Goal: Find specific page/section

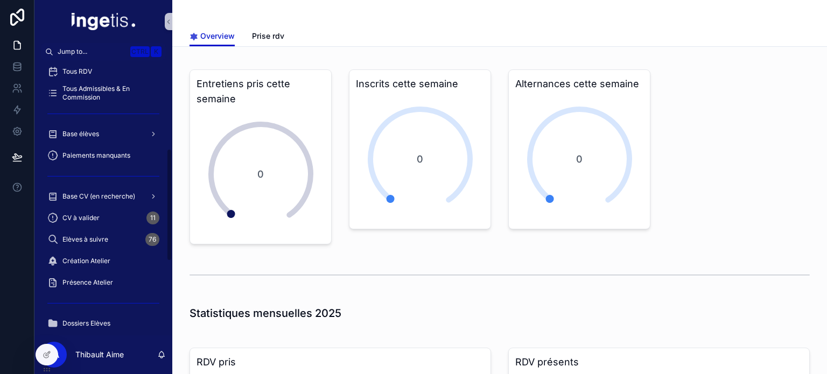
scroll to position [210, 0]
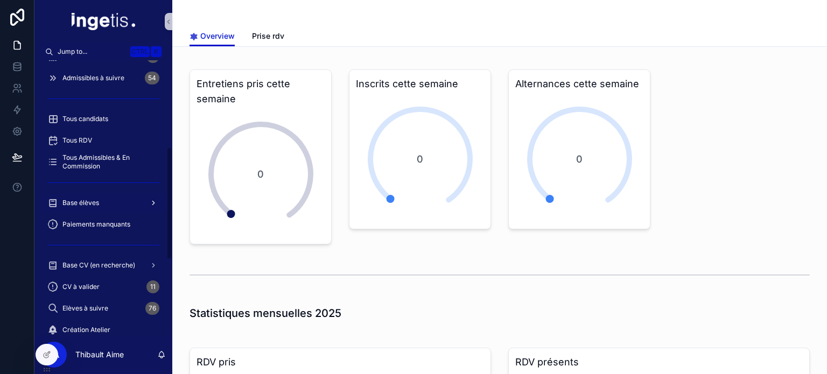
click at [112, 201] on div "Base élèves" at bounding box center [103, 202] width 112 height 17
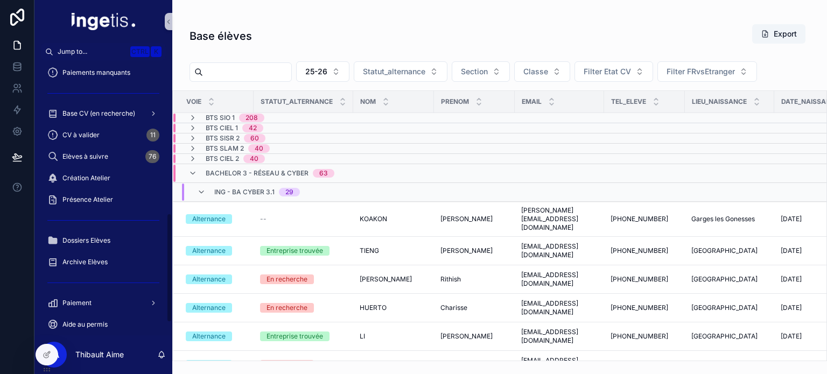
scroll to position [390, 0]
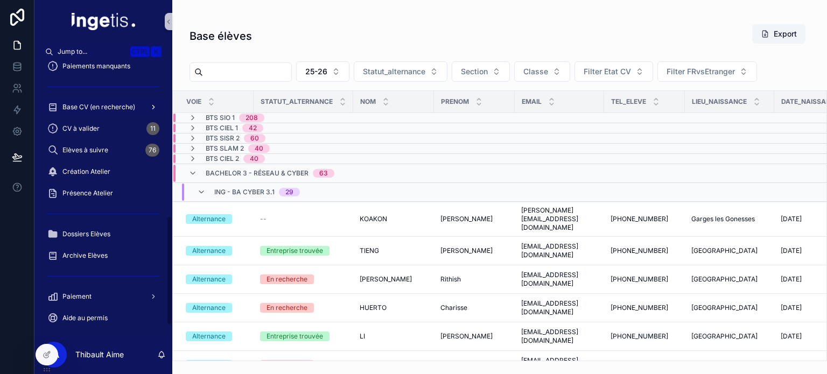
click at [129, 108] on span "Base CV (en recherche)" at bounding box center [98, 107] width 73 height 9
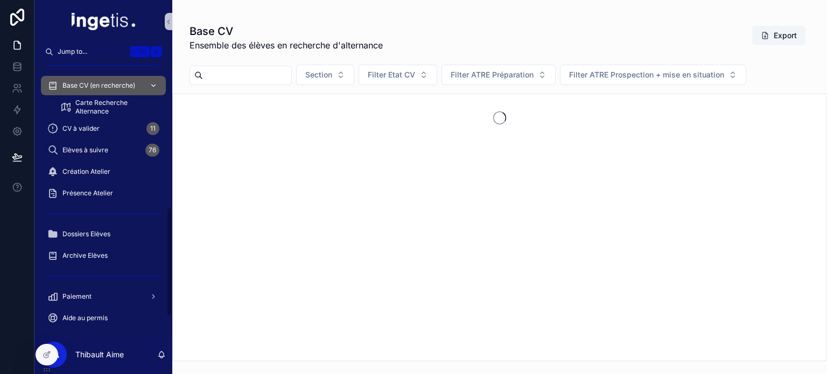
scroll to position [369, 0]
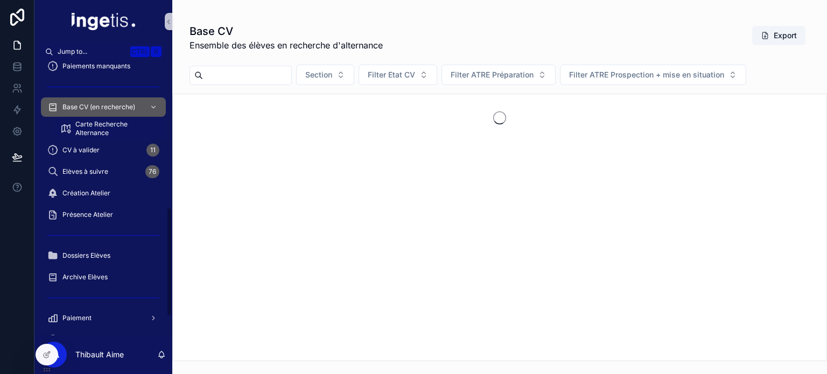
click at [118, 131] on span "Carte Recherche Alternance" at bounding box center [115, 128] width 80 height 17
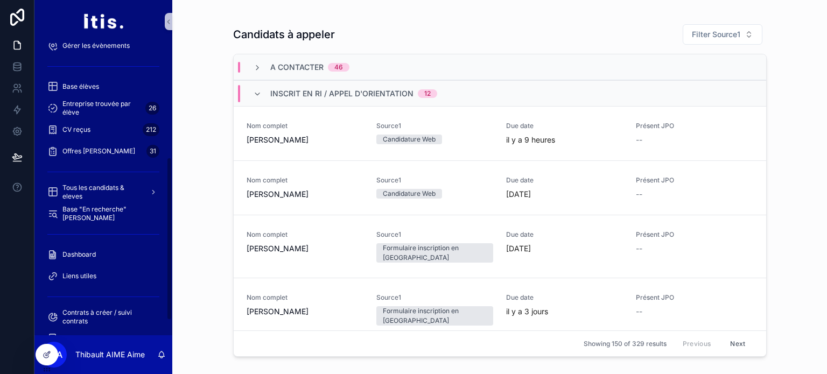
scroll to position [230, 0]
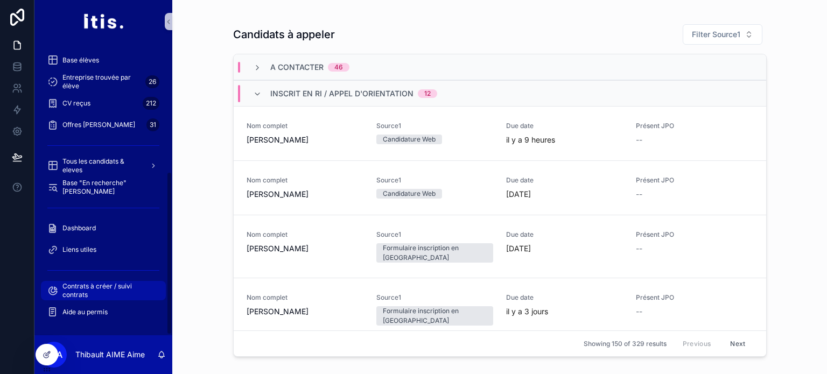
click at [99, 286] on span "Contrats à créer / suivi contrats" at bounding box center [108, 290] width 93 height 17
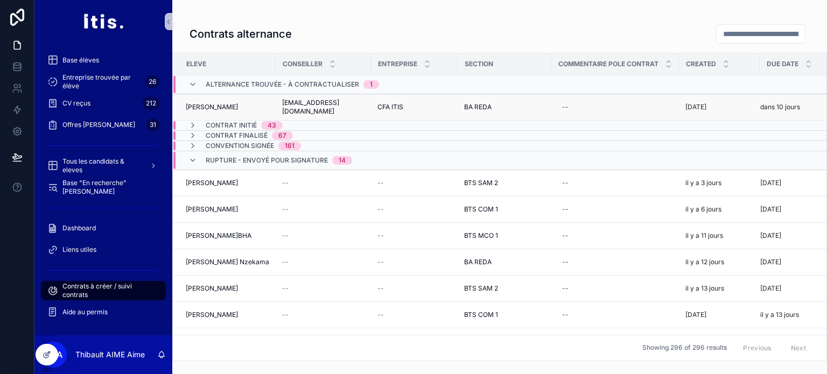
click at [260, 110] on div "Farès [PERSON_NAME]" at bounding box center [227, 107] width 83 height 9
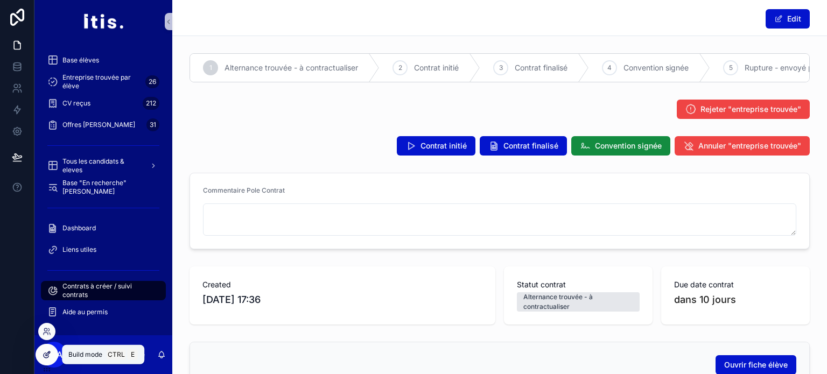
click at [51, 356] on div at bounding box center [47, 355] width 22 height 20
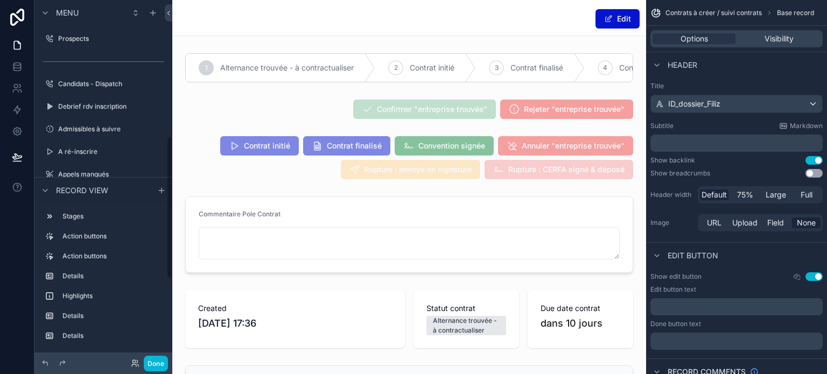
scroll to position [343, 0]
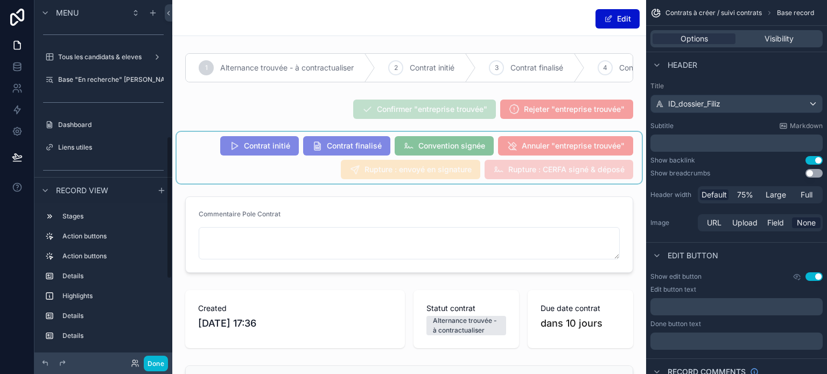
click at [201, 155] on div "scrollable content" at bounding box center [409, 158] width 465 height 52
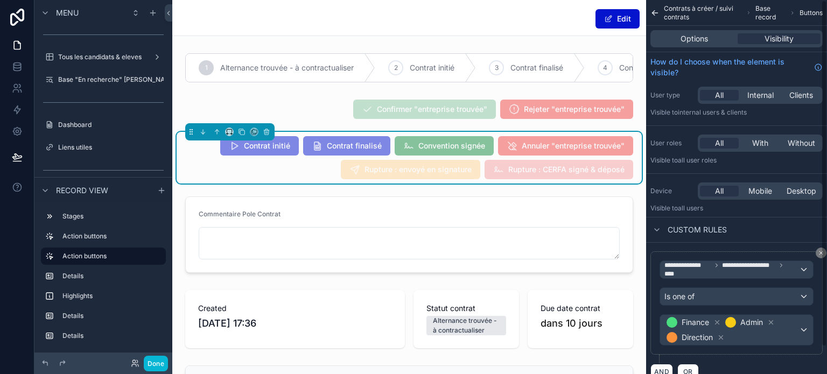
scroll to position [30, 0]
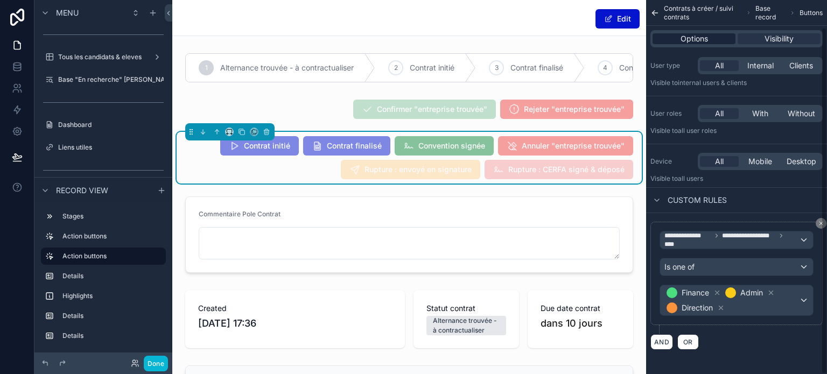
click at [701, 43] on span "Options" at bounding box center [693, 38] width 27 height 11
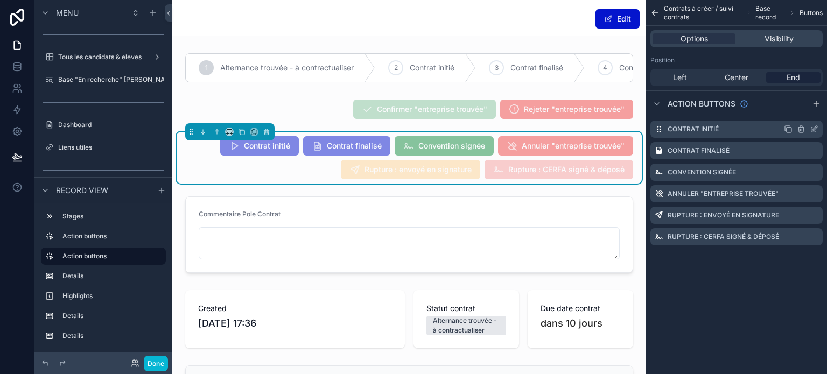
click at [813, 129] on icon "scrollable content" at bounding box center [815, 128] width 4 height 4
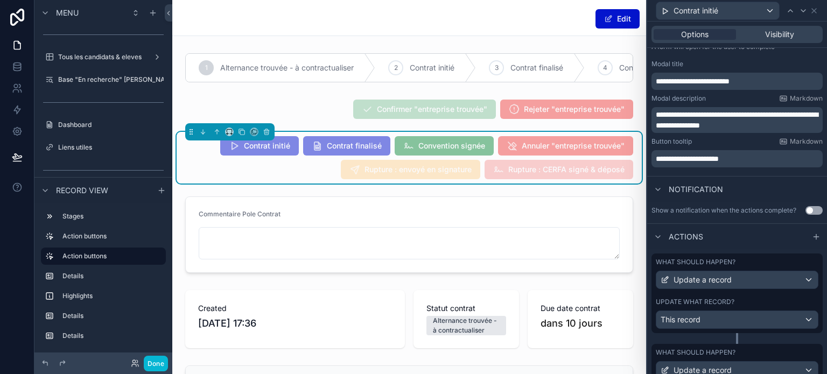
scroll to position [241, 0]
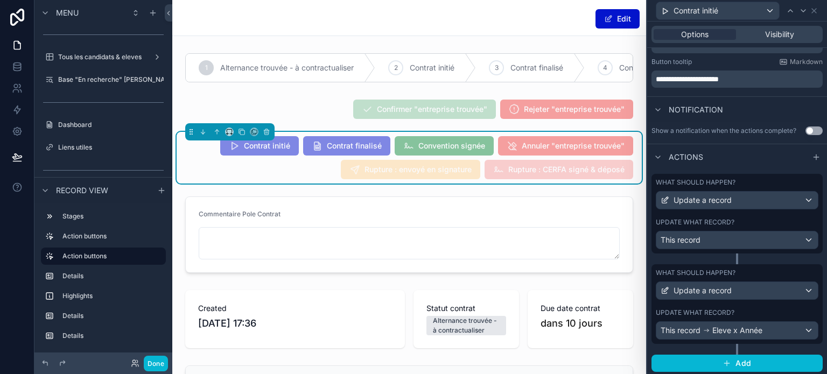
click at [751, 223] on div "Update what record?" at bounding box center [737, 222] width 163 height 9
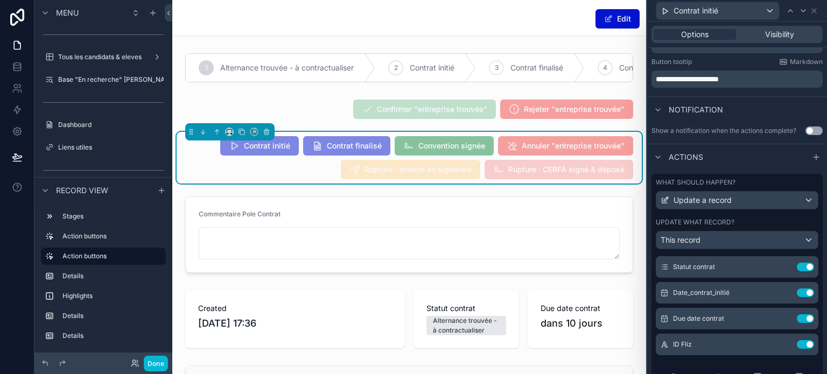
scroll to position [25, 0]
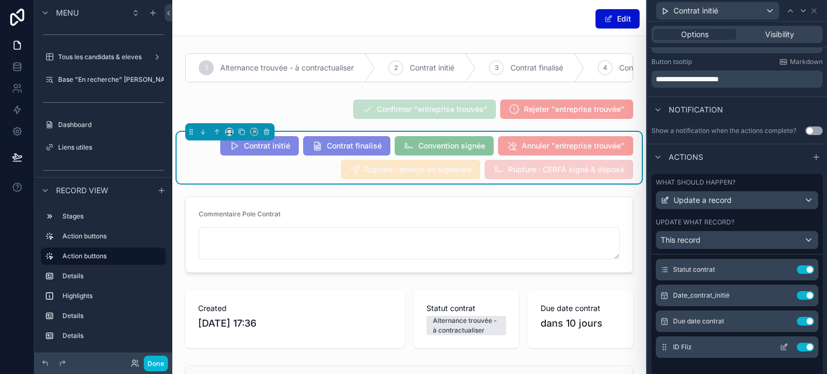
click at [779, 348] on icon at bounding box center [783, 347] width 9 height 9
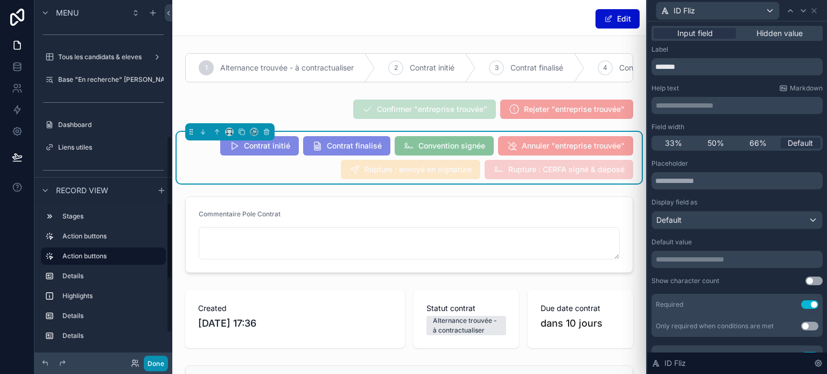
click at [154, 359] on button "Done" at bounding box center [156, 364] width 24 height 16
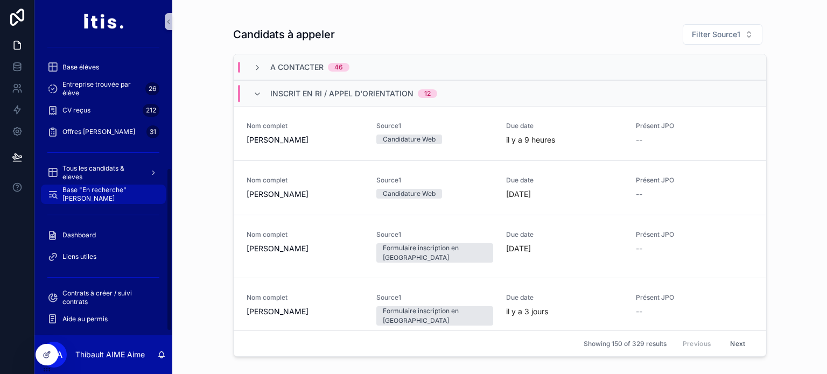
scroll to position [226, 0]
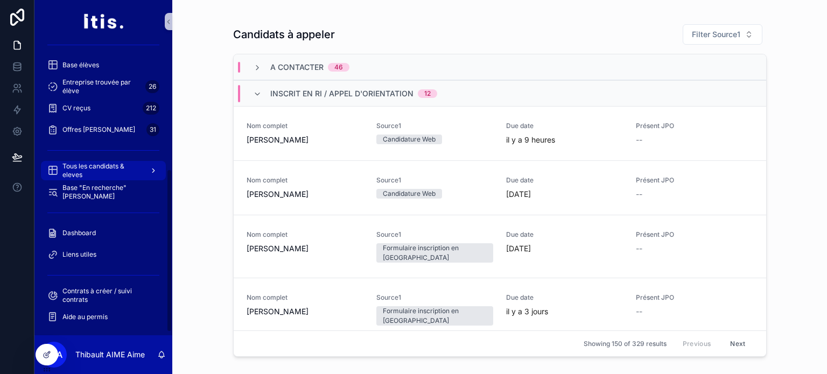
click at [129, 170] on span "Tous les candidats & eleves" at bounding box center [101, 170] width 79 height 17
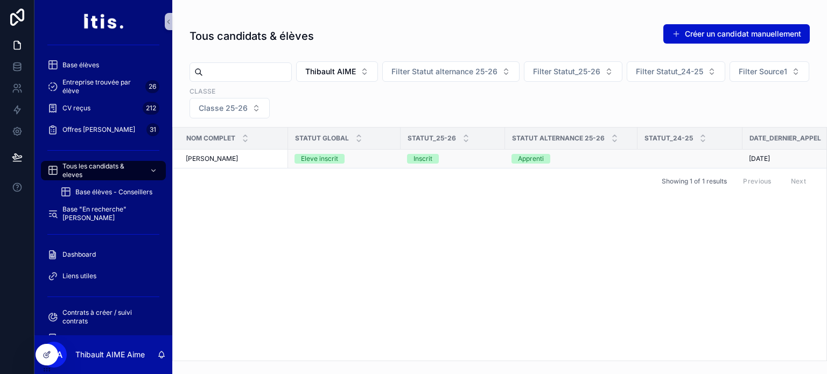
click at [248, 159] on div "thibault Aime thibault Aime" at bounding box center [234, 158] width 96 height 9
